Goal: Transaction & Acquisition: Obtain resource

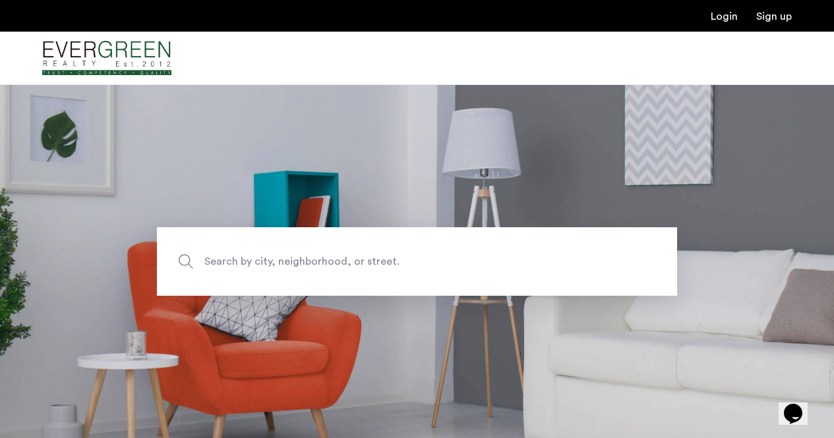
click at [302, 255] on span "Search by city, neighborhood, or street." at bounding box center [386, 262] width 364 height 18
click at [302, 255] on input "Search by city, neighborhood, or street." at bounding box center [417, 261] width 520 height 69
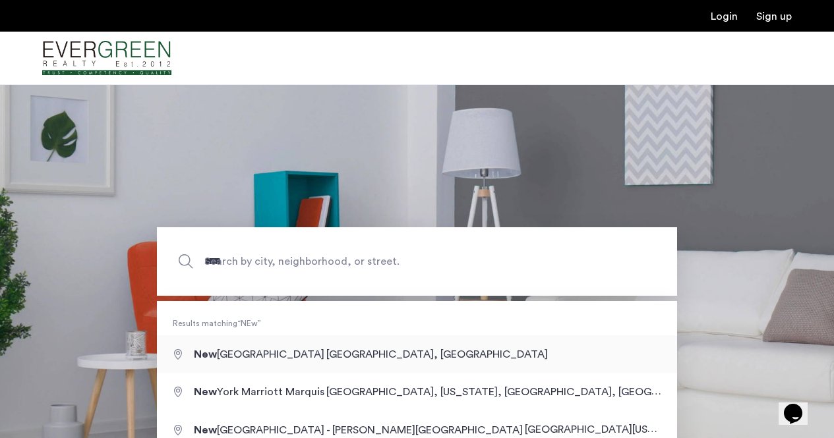
type input "**********"
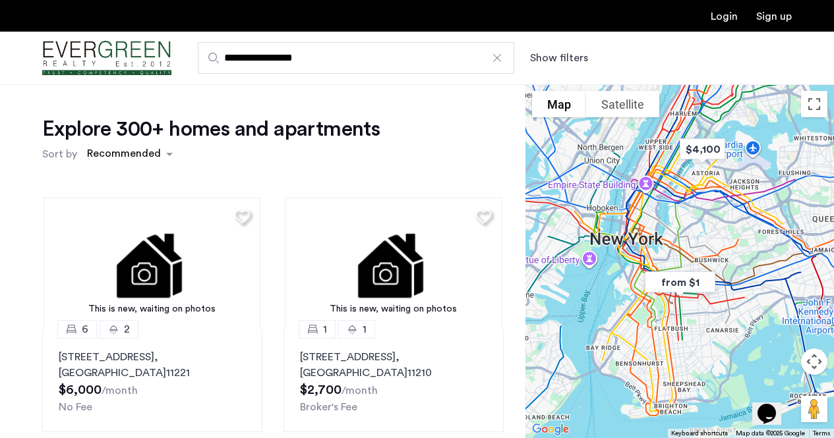
click at [146, 171] on div "Explore 300+ homes and apartments Sort by Recommended This is new, waiting on p…" at bounding box center [273, 375] width 462 height 518
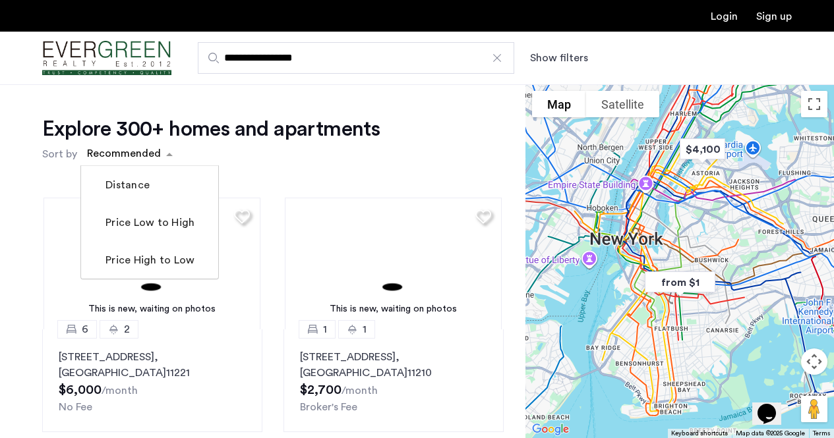
click at [153, 160] on div "sort-apartment" at bounding box center [124, 156] width 78 height 18
click at [158, 214] on mat-checkbox "Price Low to High" at bounding box center [149, 223] width 137 height 38
click at [158, 226] on label "Price Low to High" at bounding box center [149, 223] width 92 height 16
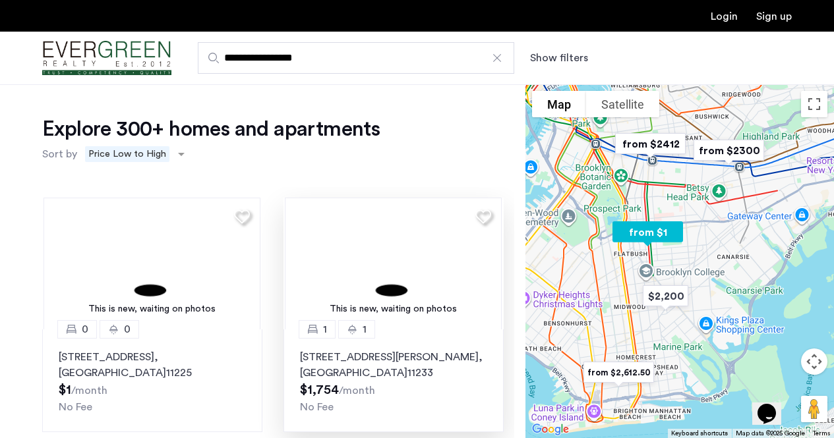
click at [406, 311] on div "This is new, waiting on photos" at bounding box center [393, 310] width 204 height 14
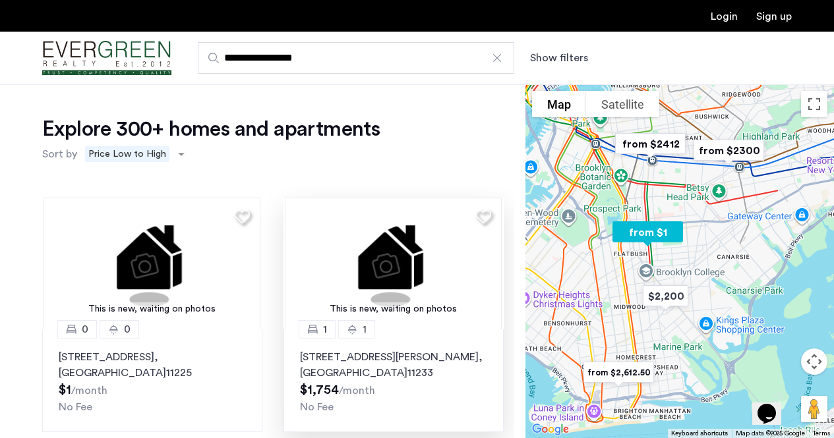
click at [404, 314] on div "This is new, waiting on photos" at bounding box center [393, 310] width 204 height 14
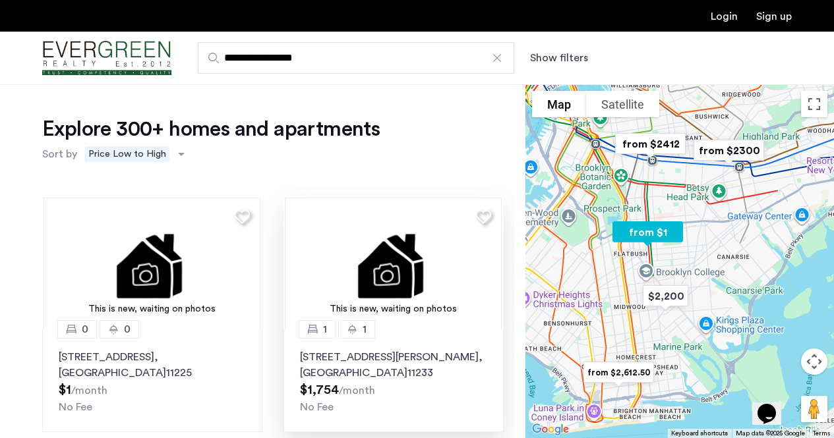
click at [433, 373] on p "[STREET_ADDRESS][PERSON_NAME]" at bounding box center [393, 365] width 187 height 32
